Goal: Book appointment/travel/reservation

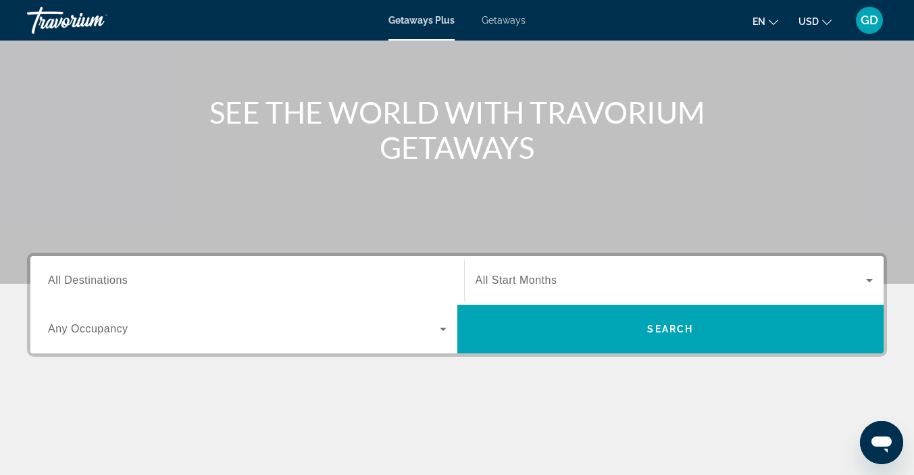
scroll to position [126, 0]
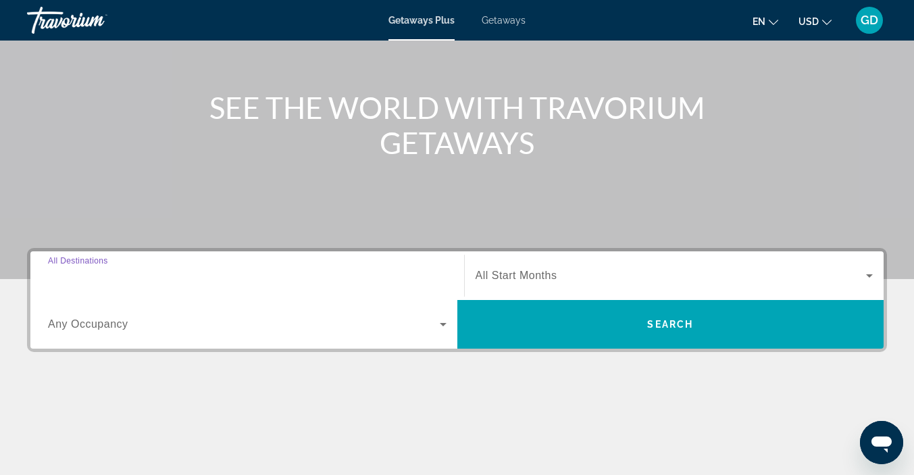
click at [130, 275] on input "Destination All Destinations" at bounding box center [247, 276] width 398 height 16
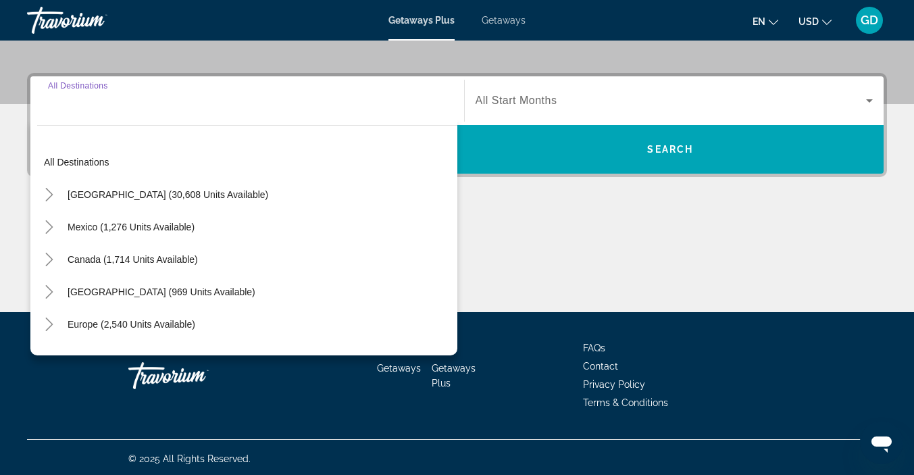
scroll to position [304, 0]
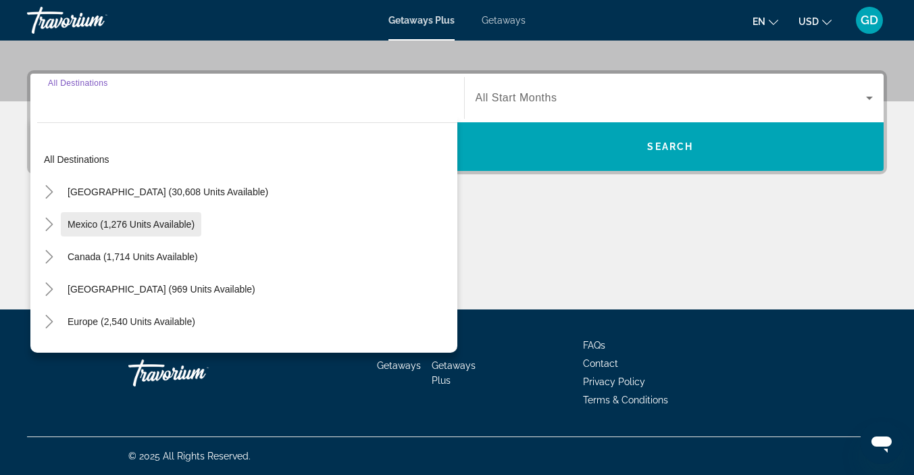
click at [122, 219] on span "Mexico (1,276 units available)" at bounding box center [131, 224] width 127 height 11
type input "**********"
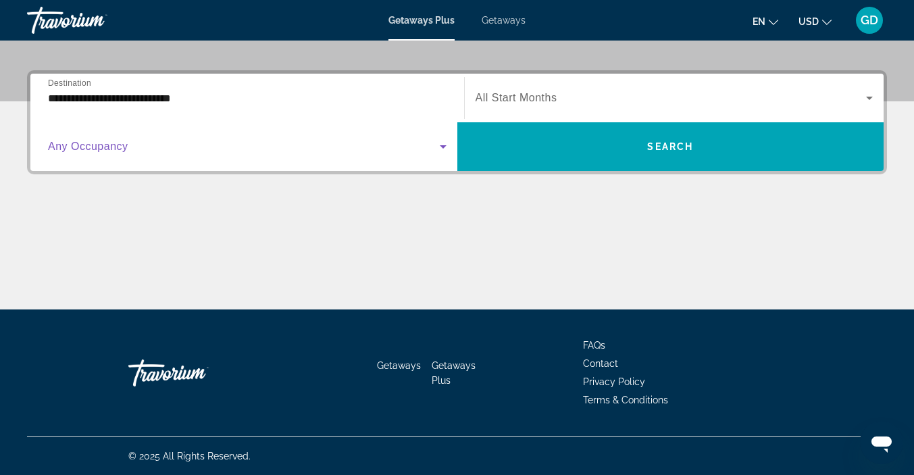
click at [441, 144] on icon "Search widget" at bounding box center [443, 146] width 16 height 16
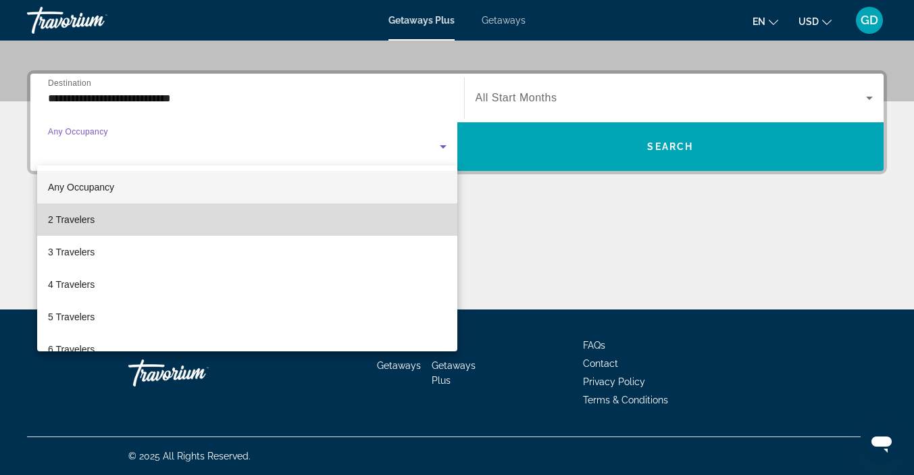
click at [394, 225] on mat-option "2 Travelers" at bounding box center [247, 219] width 420 height 32
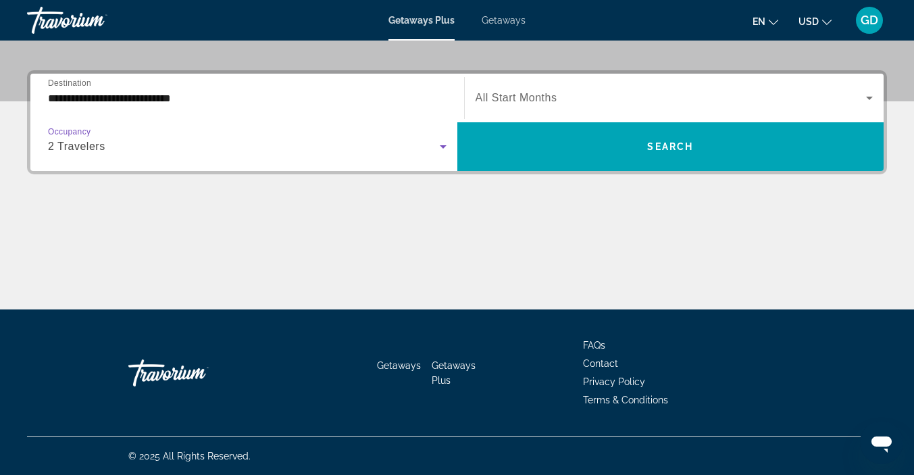
click at [505, 99] on span "All Start Months" at bounding box center [516, 97] width 82 height 11
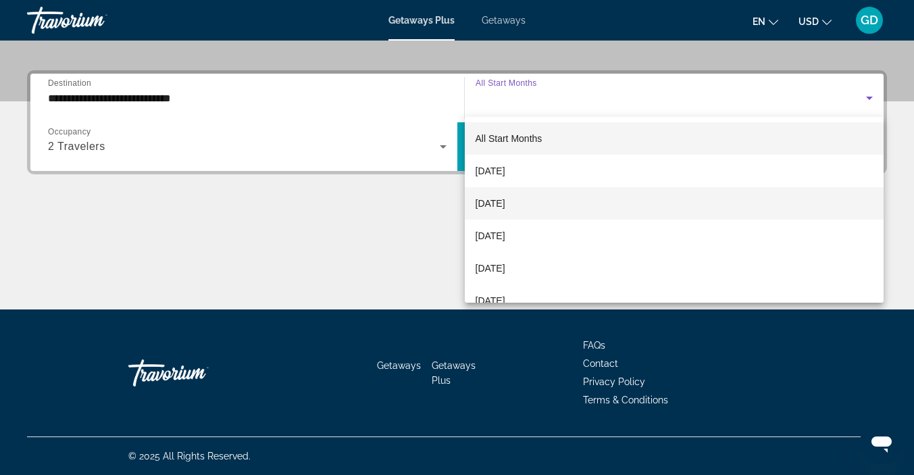
click at [500, 199] on span "[DATE]" at bounding box center [490, 203] width 30 height 16
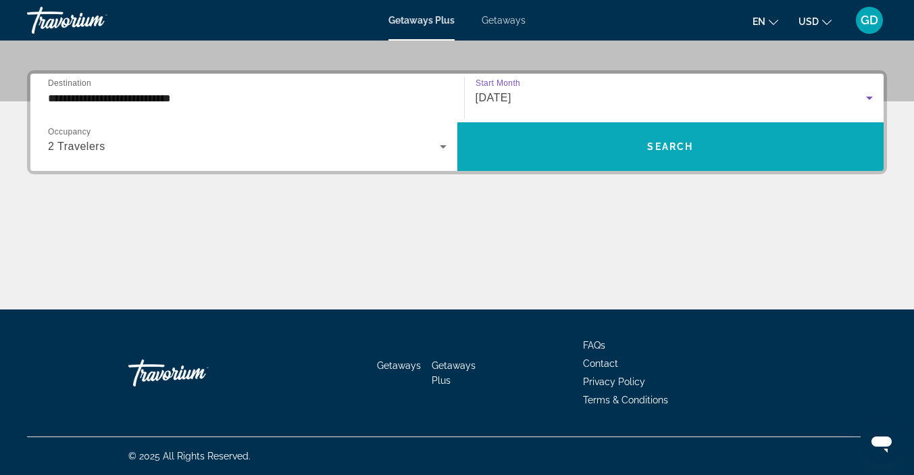
click at [522, 145] on span "Search widget" at bounding box center [670, 146] width 427 height 32
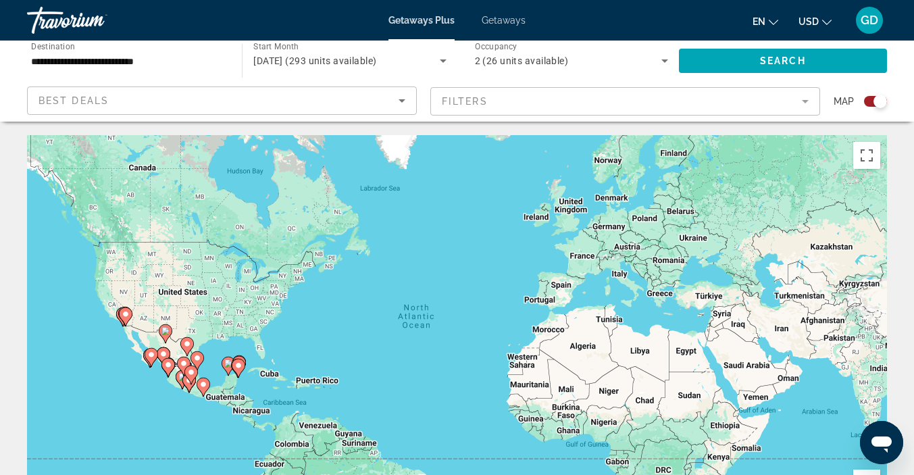
click at [805, 96] on mat-form-field "Filters" at bounding box center [625, 101] width 390 height 28
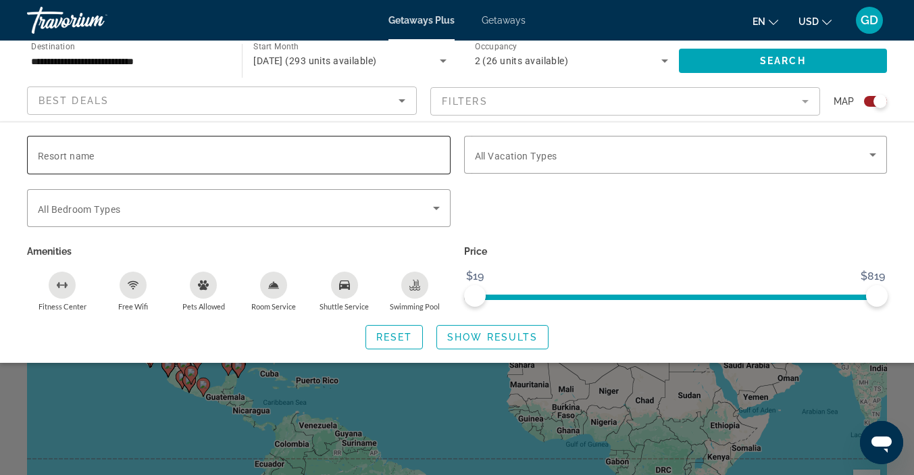
click at [88, 157] on span "Resort name" at bounding box center [66, 156] width 57 height 11
click at [88, 157] on input "Resort name" at bounding box center [239, 155] width 402 height 16
type input "**********"
click at [872, 155] on icon "Search widget" at bounding box center [872, 154] width 7 height 3
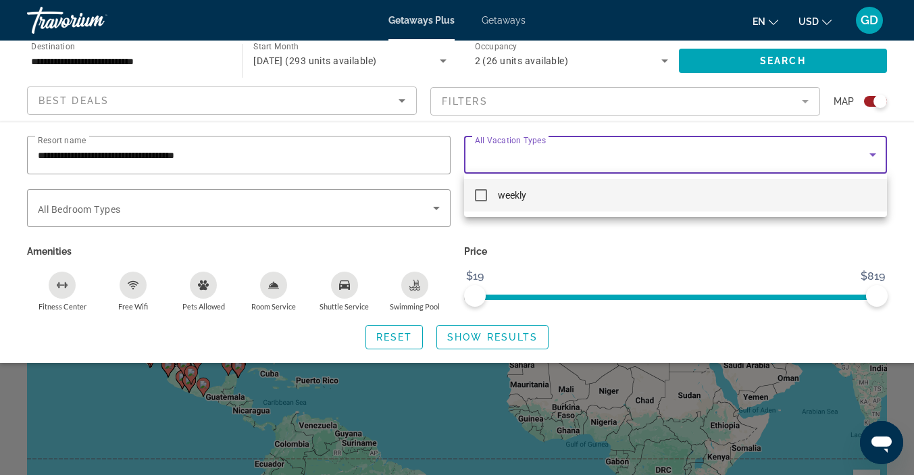
click at [872, 155] on div at bounding box center [457, 237] width 914 height 475
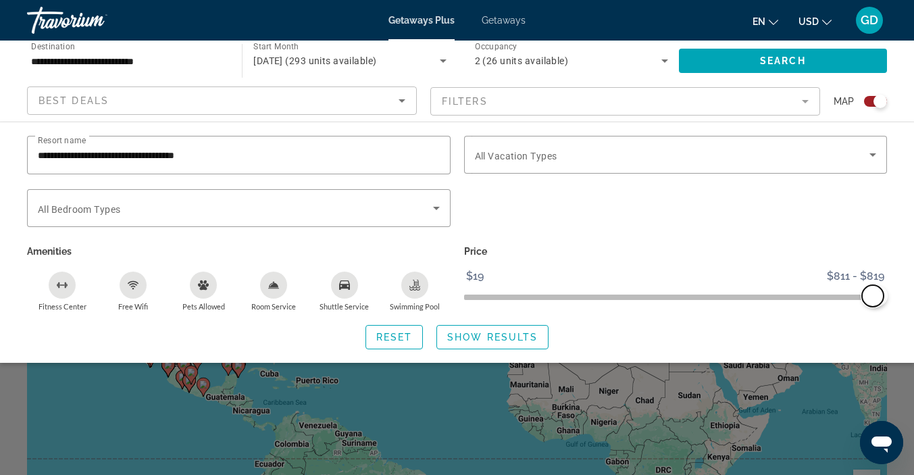
drag, startPoint x: 473, startPoint y: 296, endPoint x: 879, endPoint y: 311, distance: 406.8
click at [902, 311] on div "**********" at bounding box center [457, 242] width 914 height 213
click at [498, 334] on span "Show Results" at bounding box center [492, 337] width 91 height 11
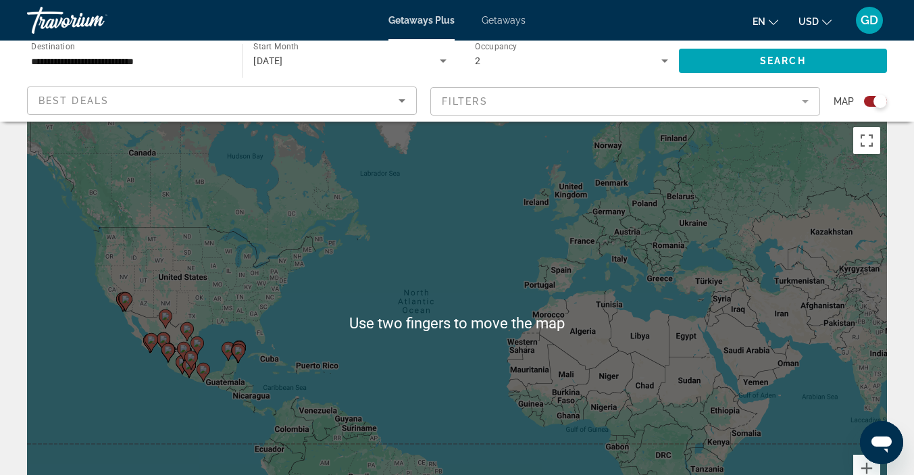
scroll to position [14, 0]
